Goal: Information Seeking & Learning: Learn about a topic

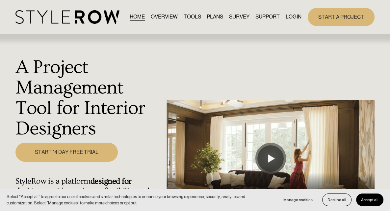
drag, startPoint x: 327, startPoint y: 64, endPoint x: 319, endPoint y: 55, distance: 12.4
click at [328, 64] on div "A Project Management Tool for Interior Designers Play 00:00 01:19 Unmute Mute S…" at bounding box center [195, 175] width 390 height 282
click at [294, 21] on link "LOGIN" at bounding box center [294, 17] width 16 height 9
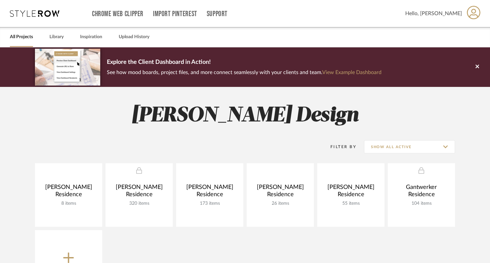
click at [450, 12] on span "Hello, [PERSON_NAME]" at bounding box center [433, 14] width 57 height 8
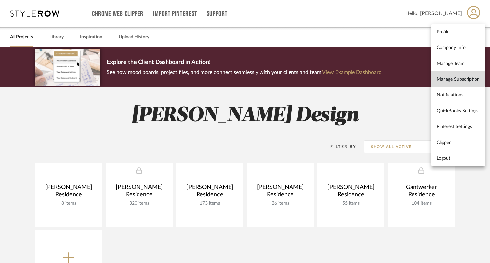
click at [452, 76] on span "Manage Subscription" at bounding box center [457, 79] width 43 height 6
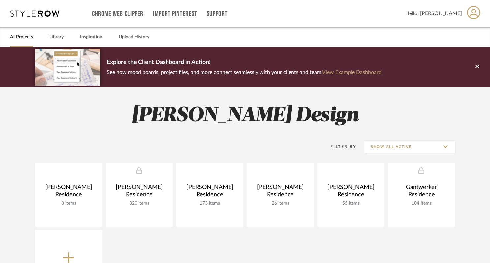
click at [50, 11] on icon at bounding box center [34, 13] width 49 height 7
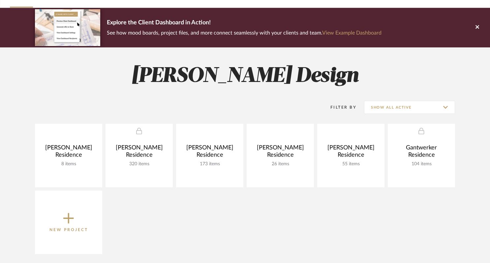
scroll to position [41, 0]
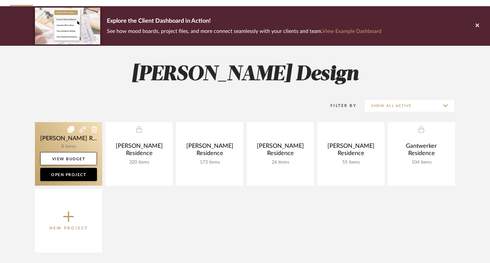
click at [84, 129] on icon at bounding box center [82, 129] width 7 height 7
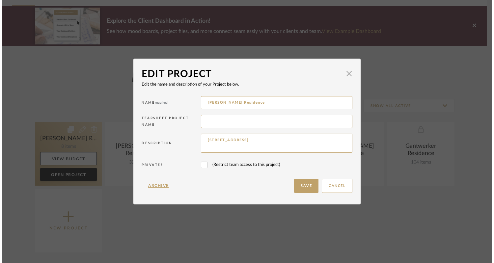
scroll to position [0, 0]
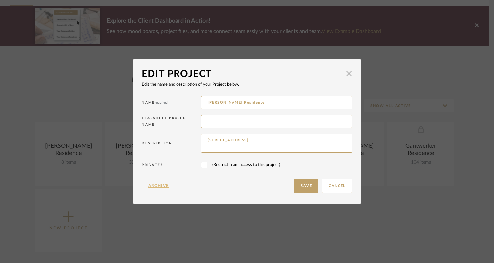
click at [154, 185] on button "Archive" at bounding box center [159, 186] width 34 height 14
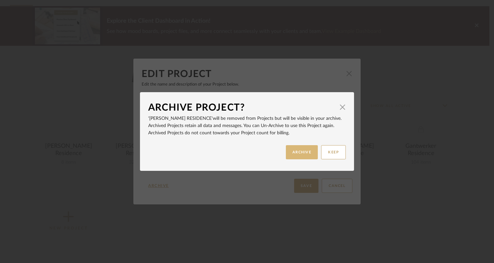
drag, startPoint x: 292, startPoint y: 156, endPoint x: 289, endPoint y: 157, distance: 3.3
click at [292, 157] on button "ARCHIVE" at bounding box center [302, 152] width 32 height 14
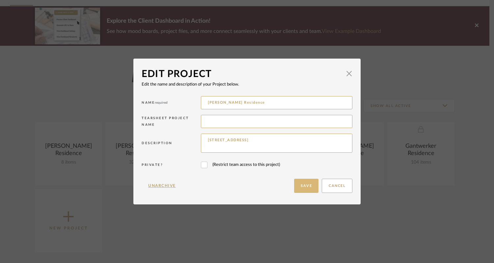
click at [302, 187] on button "Save" at bounding box center [306, 186] width 24 height 14
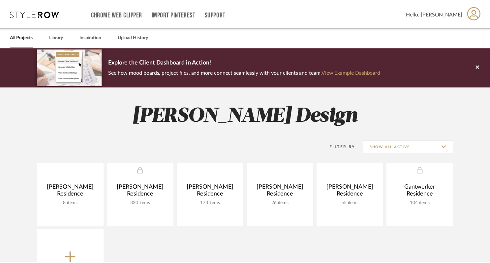
scroll to position [41, 0]
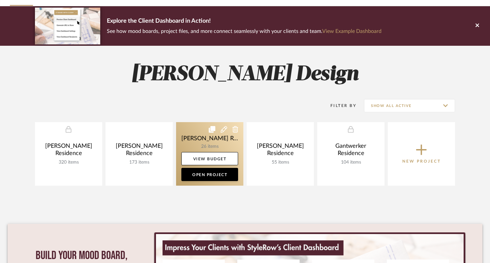
click at [224, 129] on icon at bounding box center [223, 129] width 7 height 7
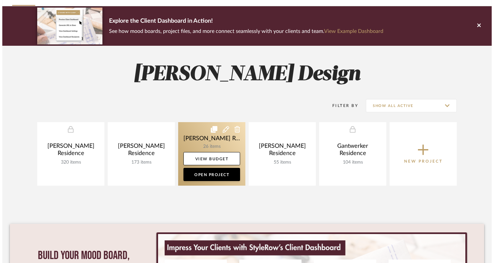
scroll to position [0, 0]
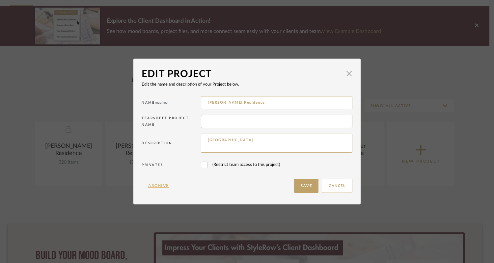
click at [160, 184] on button "Archive" at bounding box center [159, 186] width 34 height 14
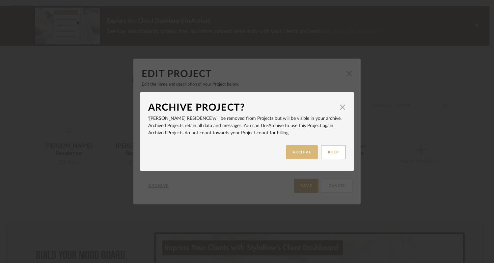
click at [306, 153] on button "ARCHIVE" at bounding box center [302, 152] width 32 height 14
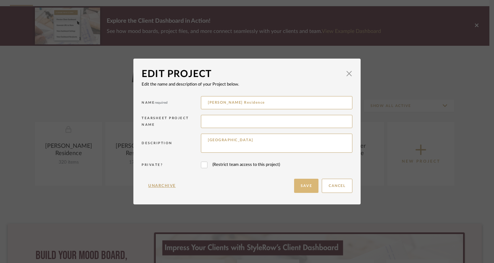
click at [300, 186] on button "Save" at bounding box center [306, 186] width 24 height 14
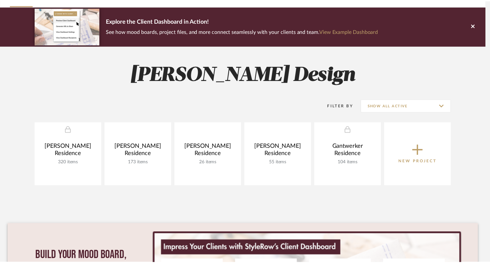
scroll to position [41, 0]
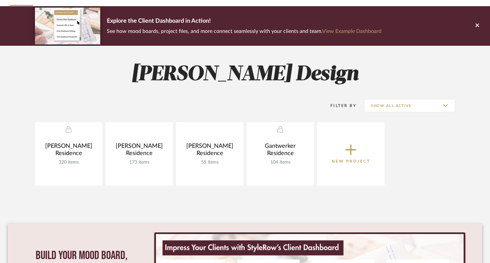
click at [406, 158] on div "Campana Residence 320 items View Budget Open Project Catanese Residence 173 ite…" at bounding box center [245, 155] width 474 height 67
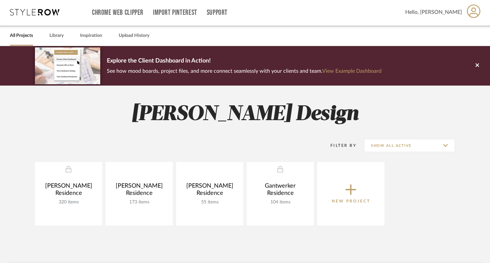
scroll to position [0, 0]
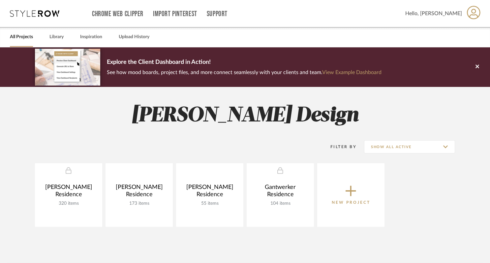
click at [445, 14] on span "Hello, Jeanne" at bounding box center [433, 14] width 57 height 8
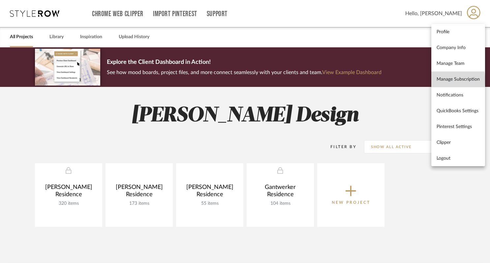
click at [450, 80] on span "Manage Subscription" at bounding box center [457, 79] width 43 height 6
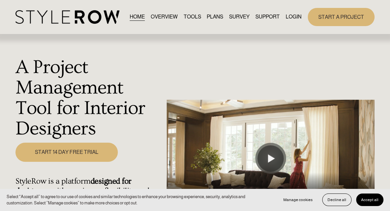
click at [223, 13] on link "PLANS" at bounding box center [215, 17] width 16 height 9
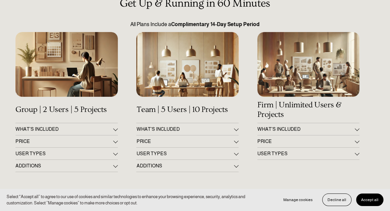
scroll to position [66, 0]
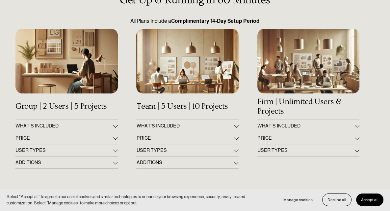
click at [115, 137] on div at bounding box center [115, 137] width 5 height 5
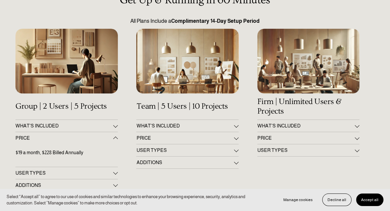
click at [237, 139] on div at bounding box center [236, 137] width 5 height 5
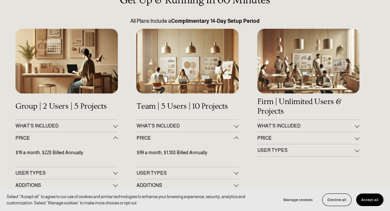
click at [354, 139] on span "PRICE" at bounding box center [307, 137] width 98 height 5
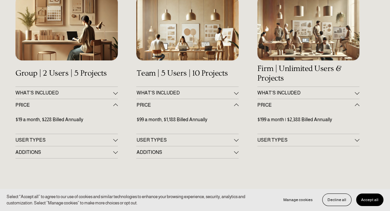
click at [116, 93] on div at bounding box center [115, 92] width 5 height 5
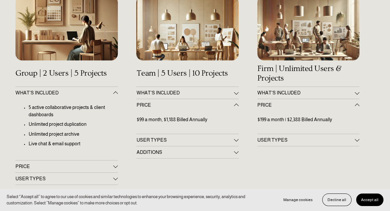
click at [235, 92] on div at bounding box center [236, 92] width 5 height 5
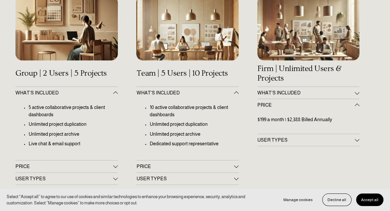
click at [113, 167] on div at bounding box center [115, 166] width 5 height 5
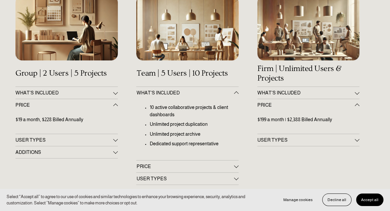
click at [116, 91] on button "WHAT'S INCLUDED" at bounding box center [66, 93] width 102 height 12
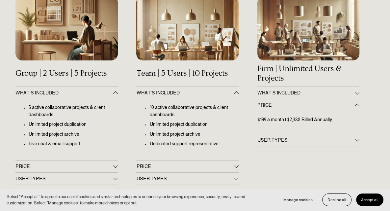
click at [113, 180] on div at bounding box center [115, 178] width 5 height 5
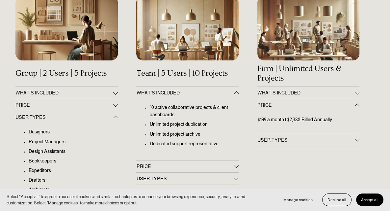
click at [115, 105] on div at bounding box center [115, 104] width 5 height 5
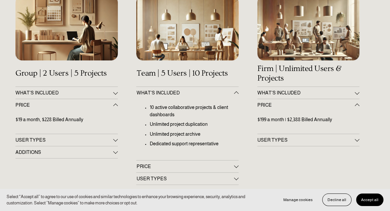
click at [259, 151] on div "Get Up & Running in 60 Minutes All Plans Include a Complimentary 14-Day Setup P…" at bounding box center [195, 198] width 390 height 474
click at [358, 142] on div at bounding box center [357, 139] width 5 height 5
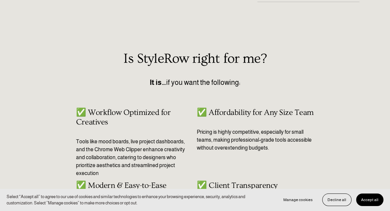
scroll to position [330, 0]
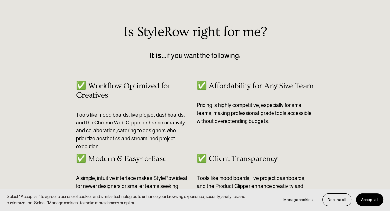
drag, startPoint x: 337, startPoint y: 199, endPoint x: 332, endPoint y: 191, distance: 8.6
click at [337, 198] on span "Decline all" at bounding box center [337, 199] width 19 height 5
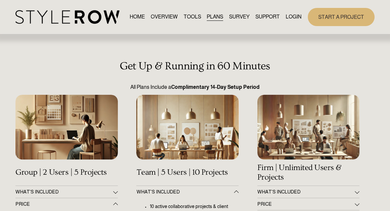
scroll to position [0, 0]
